Goal: Transaction & Acquisition: Purchase product/service

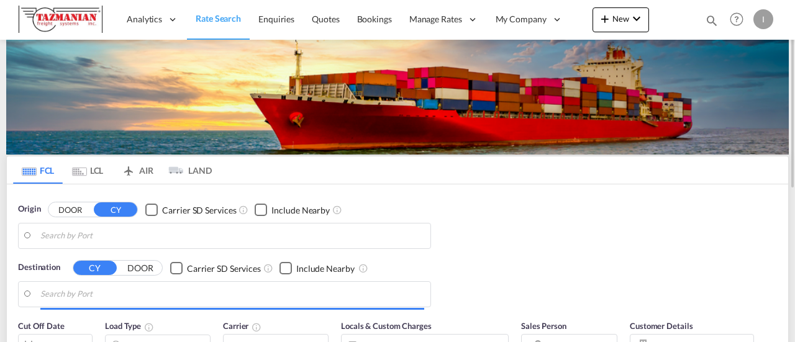
type input "[GEOGRAPHIC_DATA], [GEOGRAPHIC_DATA], USHOU"
type input "Ningbo, CNNGB"
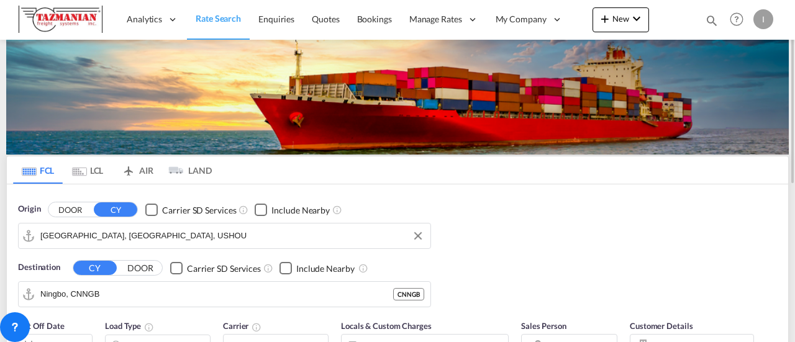
click at [96, 235] on input "[GEOGRAPHIC_DATA], [GEOGRAPHIC_DATA], USHOU" at bounding box center [232, 236] width 384 height 19
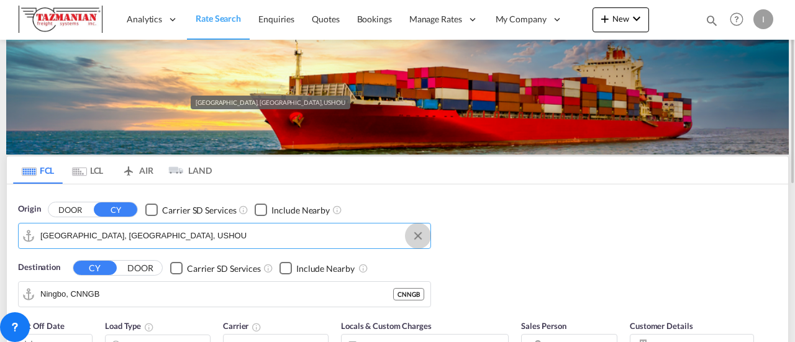
click at [410, 237] on button "Clear Input" at bounding box center [418, 236] width 19 height 19
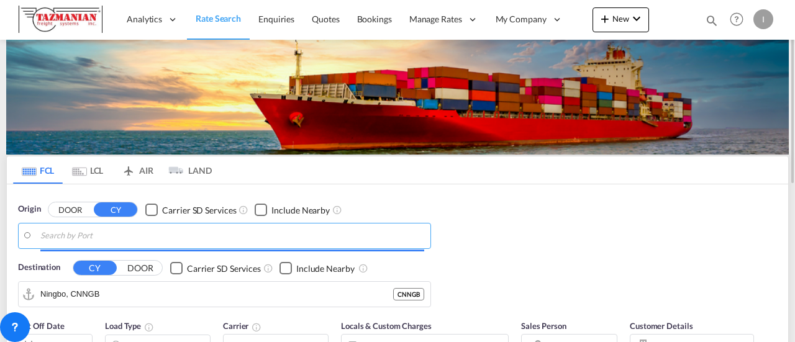
click at [379, 239] on input "Search by Port" at bounding box center [232, 236] width 384 height 19
paste input "XINGANG"
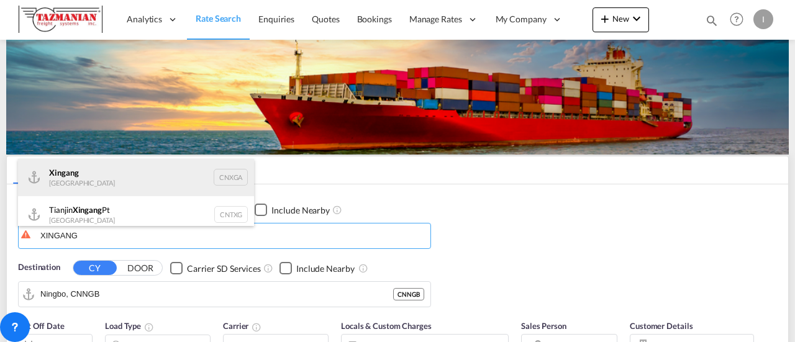
scroll to position [7, 0]
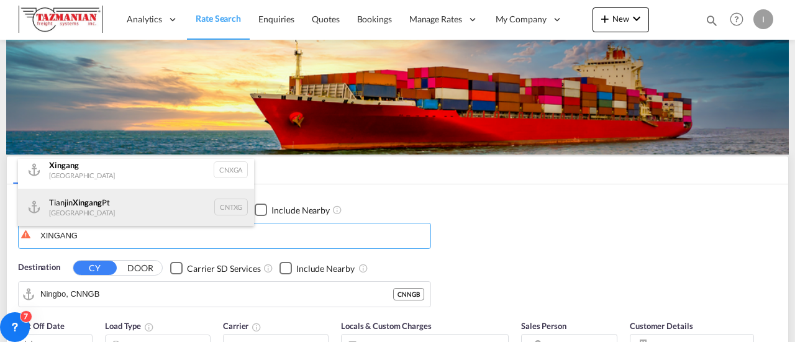
click at [75, 202] on div "Tianjin Xingang Pt China CNTXG" at bounding box center [136, 207] width 236 height 37
type input "Tianjin Xingang Pt, CNTXG"
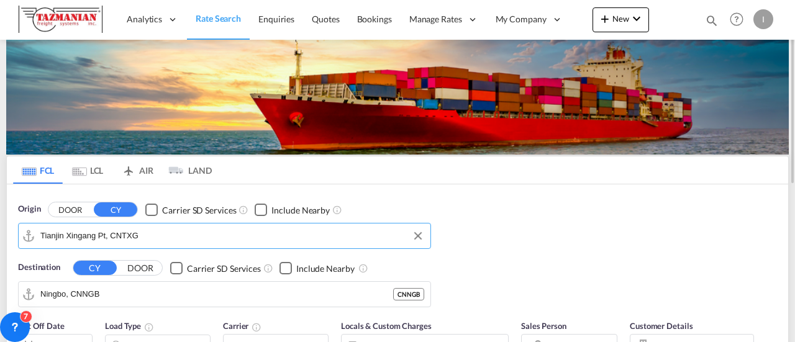
click at [468, 201] on div "Origin DOOR CY Carrier SD Services Include Nearby Tianjin Xingang Pt, CNTXG Des…" at bounding box center [397, 248] width 781 height 129
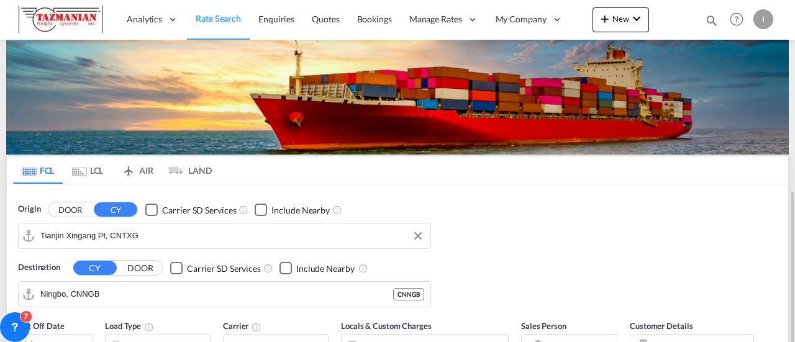
scroll to position [124, 0]
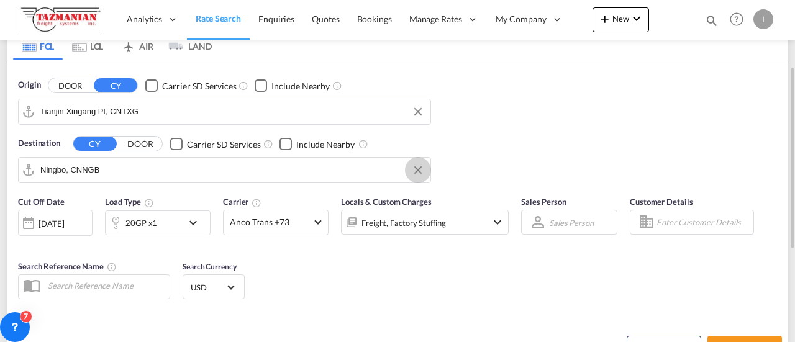
click at [422, 166] on button "Clear Input" at bounding box center [418, 170] width 19 height 19
click at [299, 170] on input "Search by Port" at bounding box center [232, 170] width 384 height 19
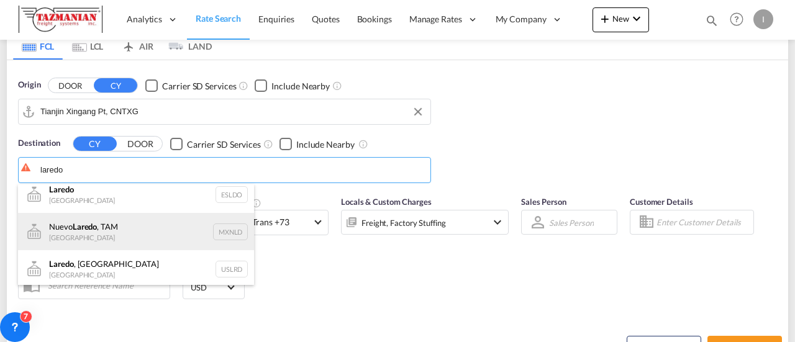
scroll to position [11, 0]
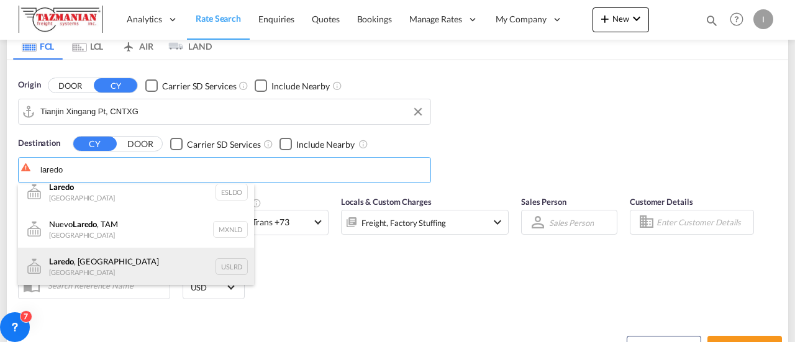
click at [120, 255] on div "[GEOGRAPHIC_DATA] , [GEOGRAPHIC_DATA] [GEOGRAPHIC_DATA] USLRD" at bounding box center [136, 266] width 236 height 37
type input "[GEOGRAPHIC_DATA], [GEOGRAPHIC_DATA], USLRD"
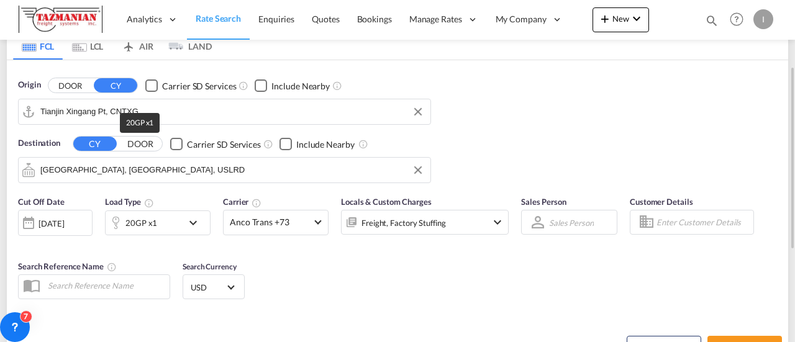
click at [154, 225] on div "20GP x1" at bounding box center [141, 222] width 32 height 17
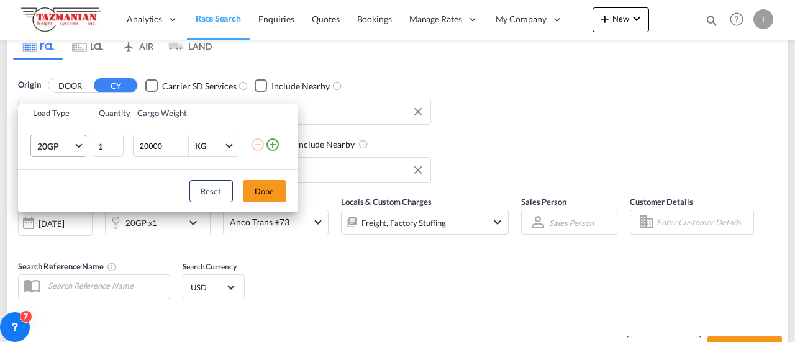
click at [45, 147] on span "20GP" at bounding box center [55, 146] width 36 height 12
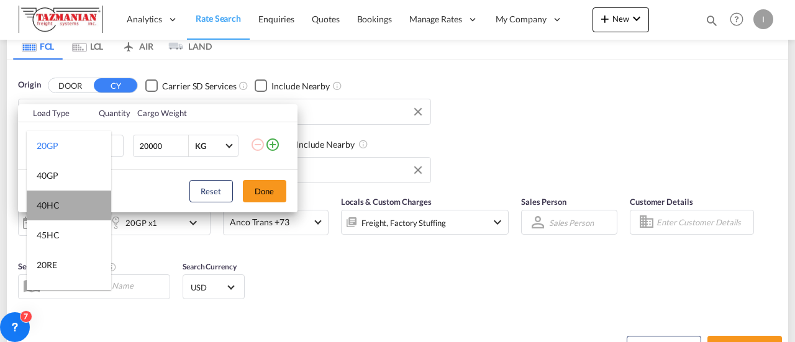
click at [76, 203] on md-option "40HC" at bounding box center [69, 206] width 84 height 30
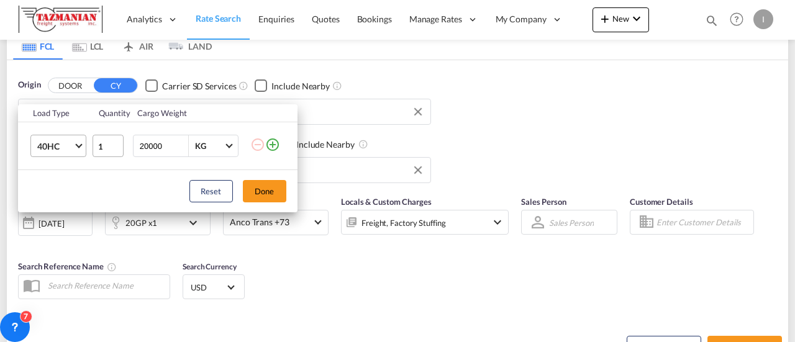
drag, startPoint x: 142, startPoint y: 145, endPoint x: 120, endPoint y: 145, distance: 22.4
click at [120, 145] on tr "40HC 1 20000 KG KG" at bounding box center [157, 146] width 279 height 48
type input "10000"
click at [261, 184] on button "Done" at bounding box center [264, 191] width 43 height 22
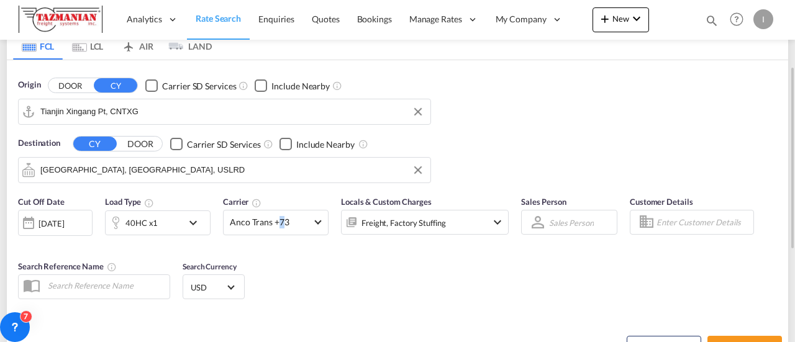
click at [279, 254] on div "Cut Off Date [DATE] [DATE] Load Type 40HC x1 Carrier Anco Trans +73 Online Rate…" at bounding box center [397, 249] width 781 height 121
click at [301, 222] on span "Anco Trans +73" at bounding box center [270, 222] width 81 height 12
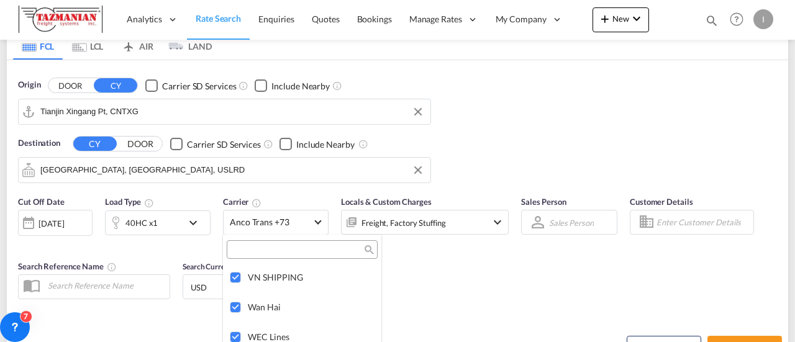
scroll to position [3098, 0]
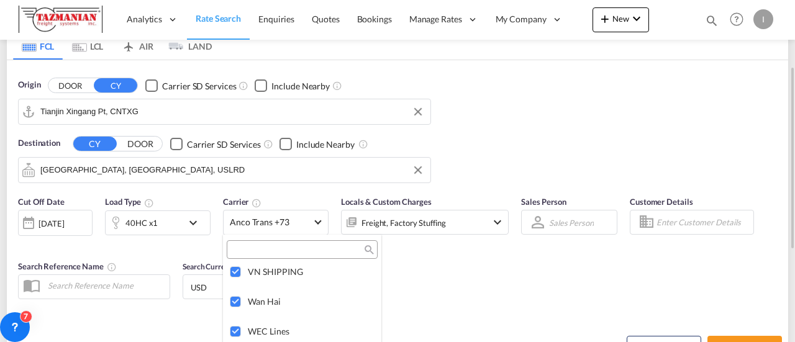
drag, startPoint x: 501, startPoint y: 268, endPoint x: 494, endPoint y: 266, distance: 7.1
click at [502, 269] on md-backdrop at bounding box center [397, 171] width 795 height 342
click at [453, 251] on div "Cut Off Date [DATE] [DATE] Load Type 40HC x1 Carrier Anco Trans +73 Locals & Cu…" at bounding box center [263, 221] width 503 height 65
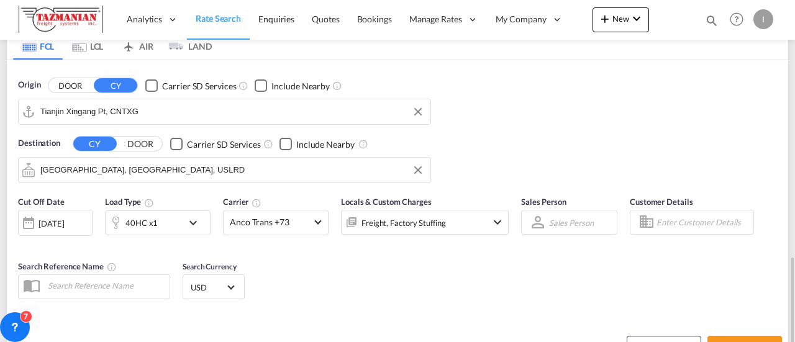
scroll to position [248, 0]
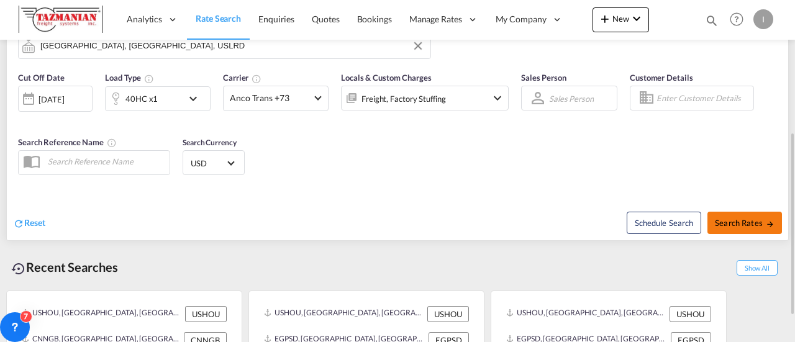
click at [723, 222] on span "Search Rates" at bounding box center [745, 223] width 60 height 10
type input "CNTXG to USLRD / [DATE]"
